Goal: Consume media (video, audio)

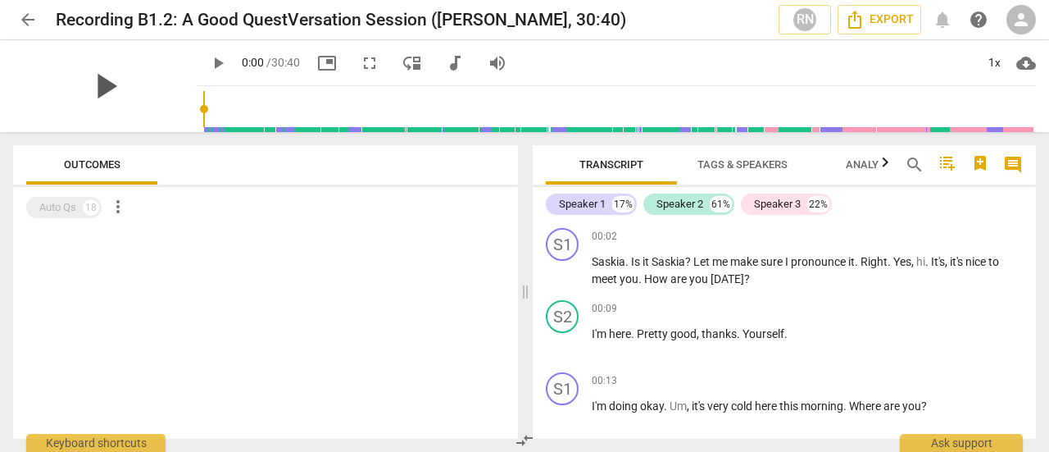
click at [84, 80] on span "play_arrow" at bounding box center [105, 86] width 43 height 43
drag, startPoint x: 186, startPoint y: 106, endPoint x: 294, endPoint y: 108, distance: 108.2
click at [294, 108] on input "range" at bounding box center [619, 109] width 833 height 52
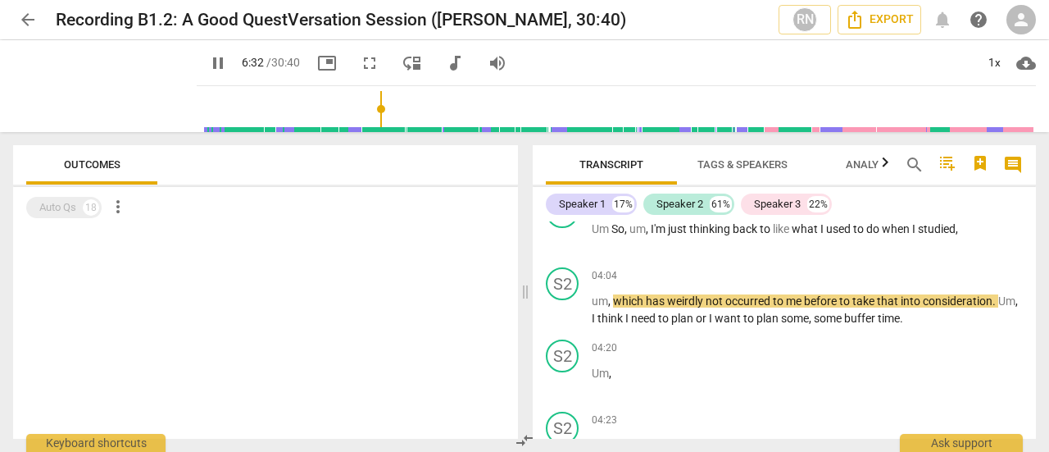
drag, startPoint x: 298, startPoint y: 104, endPoint x: 365, endPoint y: 105, distance: 67.2
click at [365, 105] on input "range" at bounding box center [619, 109] width 833 height 52
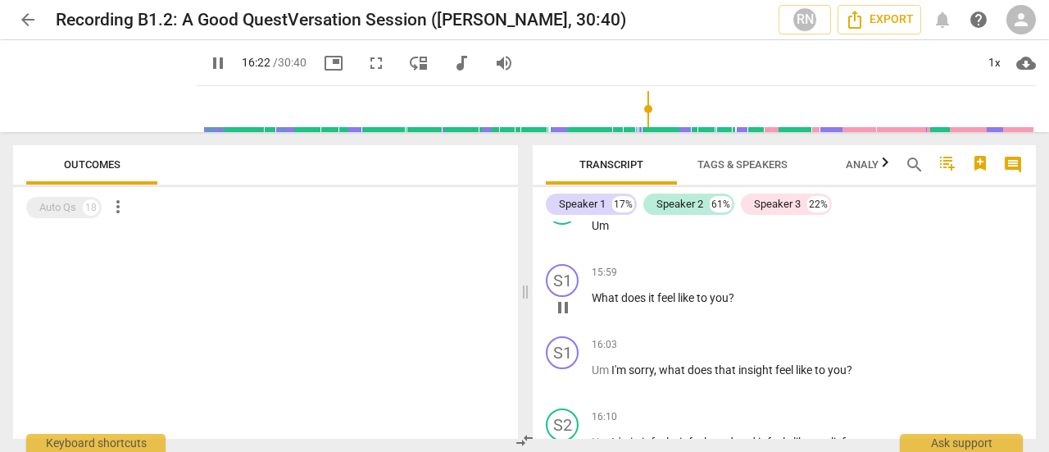
scroll to position [4658, 0]
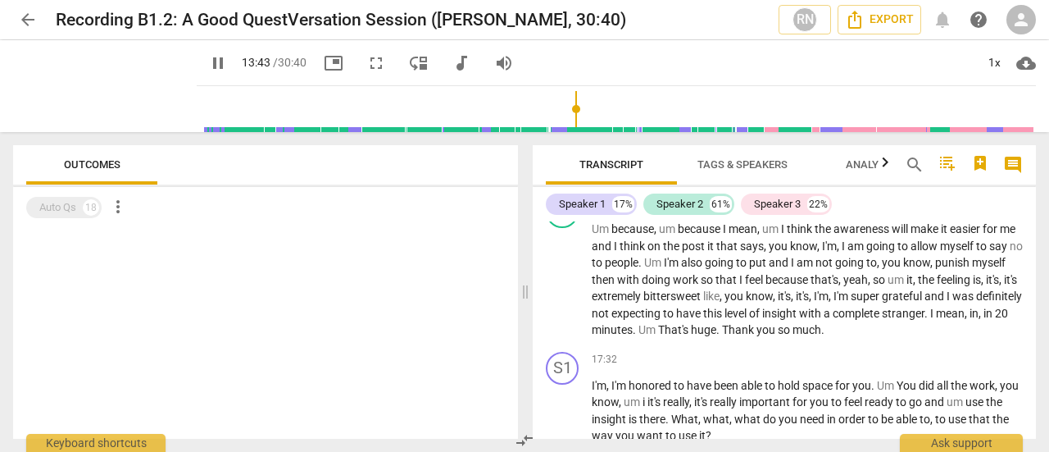
drag, startPoint x: 644, startPoint y: 106, endPoint x: 555, endPoint y: 112, distance: 89.6
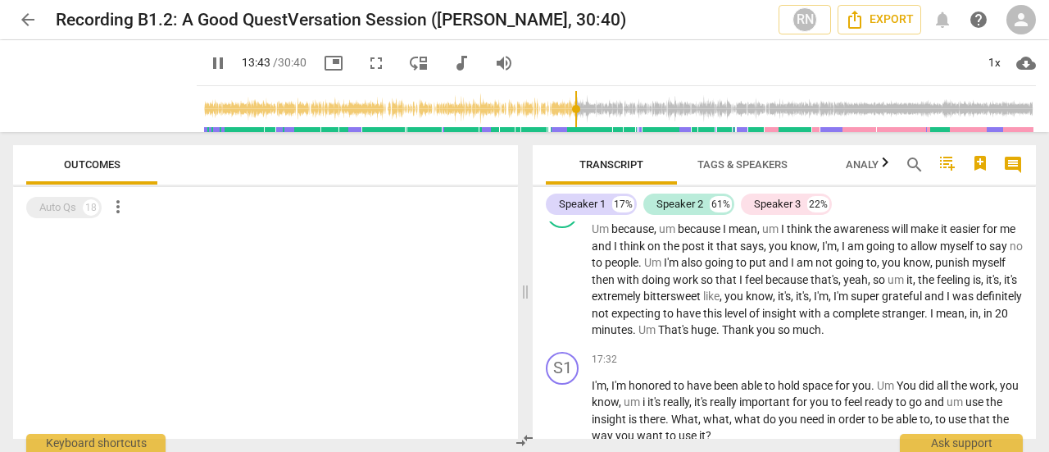
click at [555, 112] on input "range" at bounding box center [619, 109] width 833 height 52
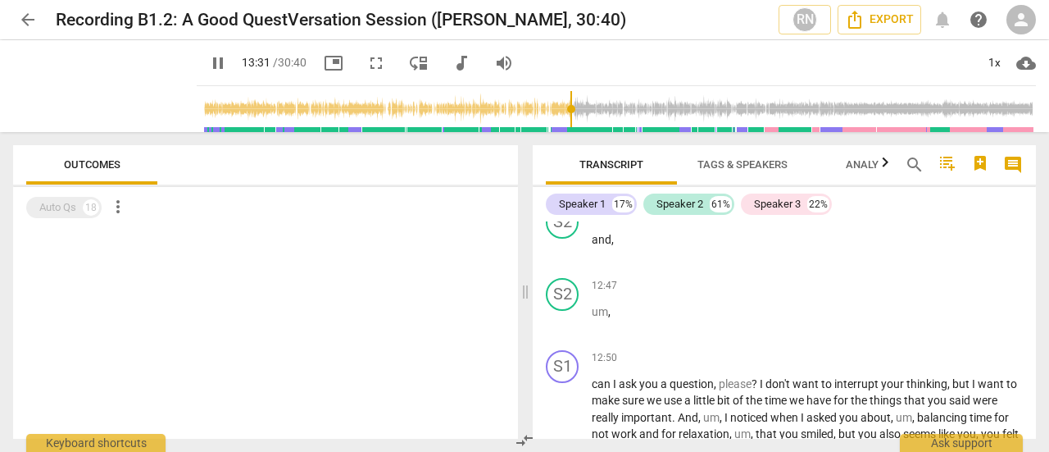
scroll to position [3756, 0]
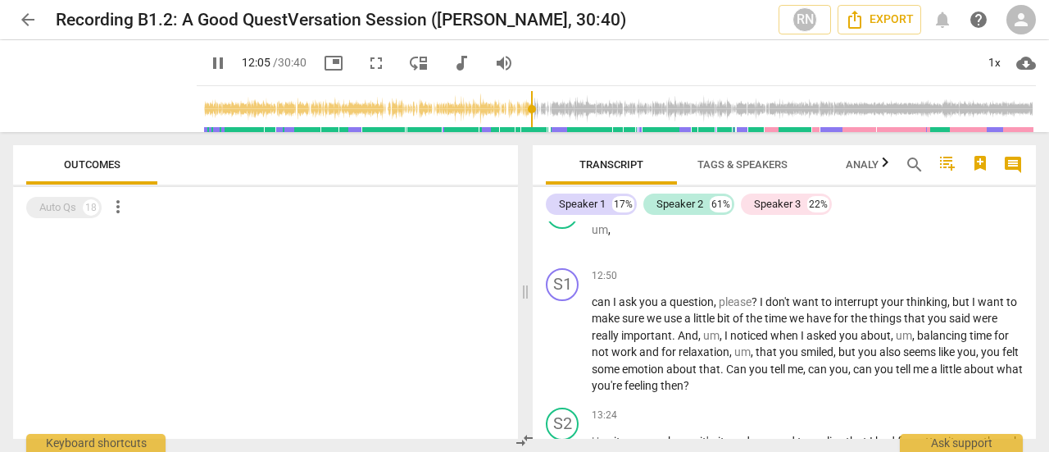
drag, startPoint x: 562, startPoint y: 111, endPoint x: 519, endPoint y: 108, distance: 43.5
click at [519, 108] on input "range" at bounding box center [619, 109] width 833 height 52
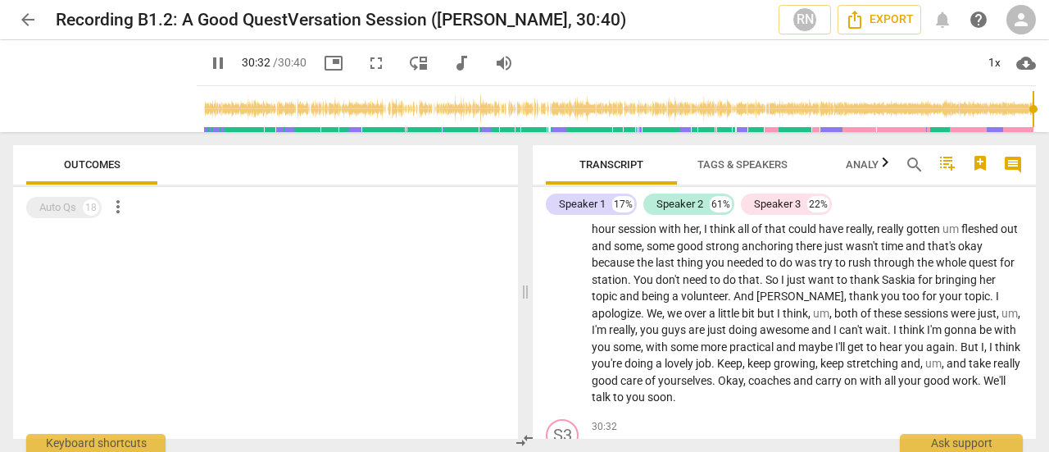
scroll to position [7899, 0]
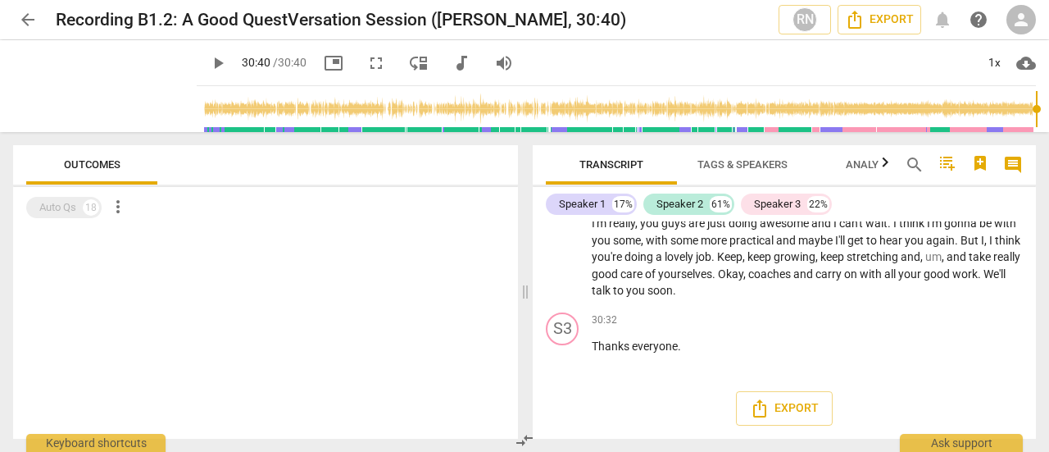
type input "1840"
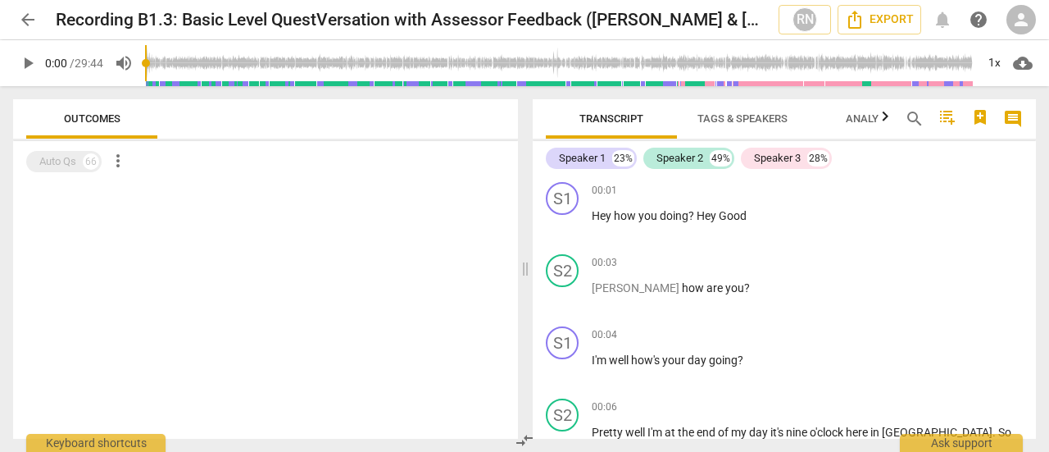
click at [23, 61] on span "play_arrow" at bounding box center [28, 63] width 20 height 20
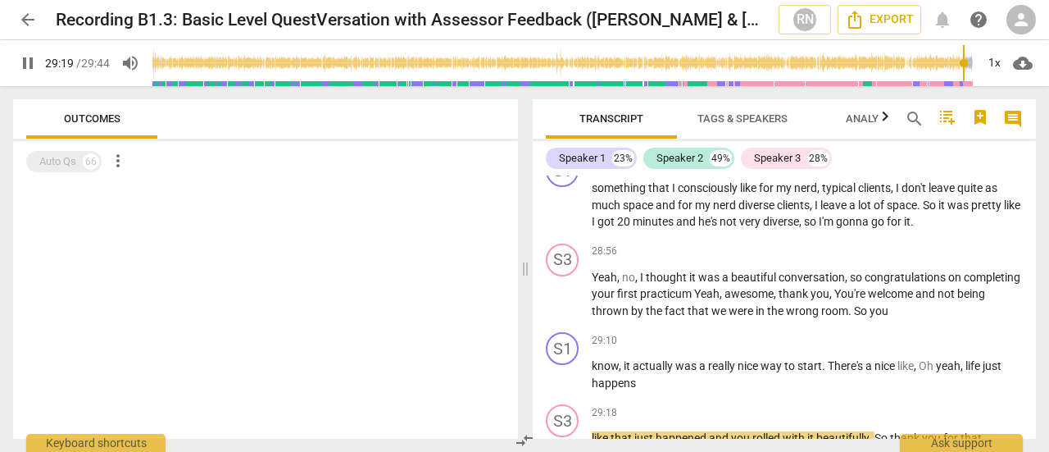
scroll to position [10054, 0]
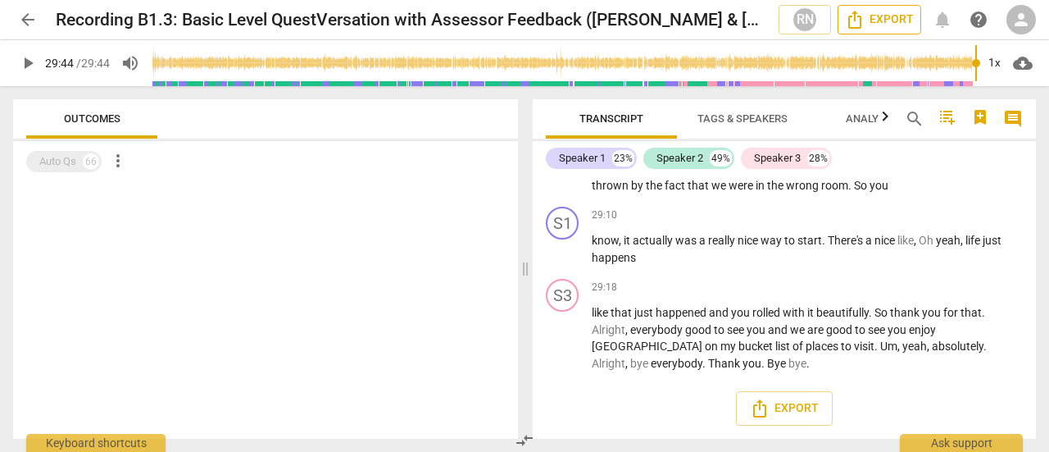
type input "1784"
